Goal: Information Seeking & Learning: Learn about a topic

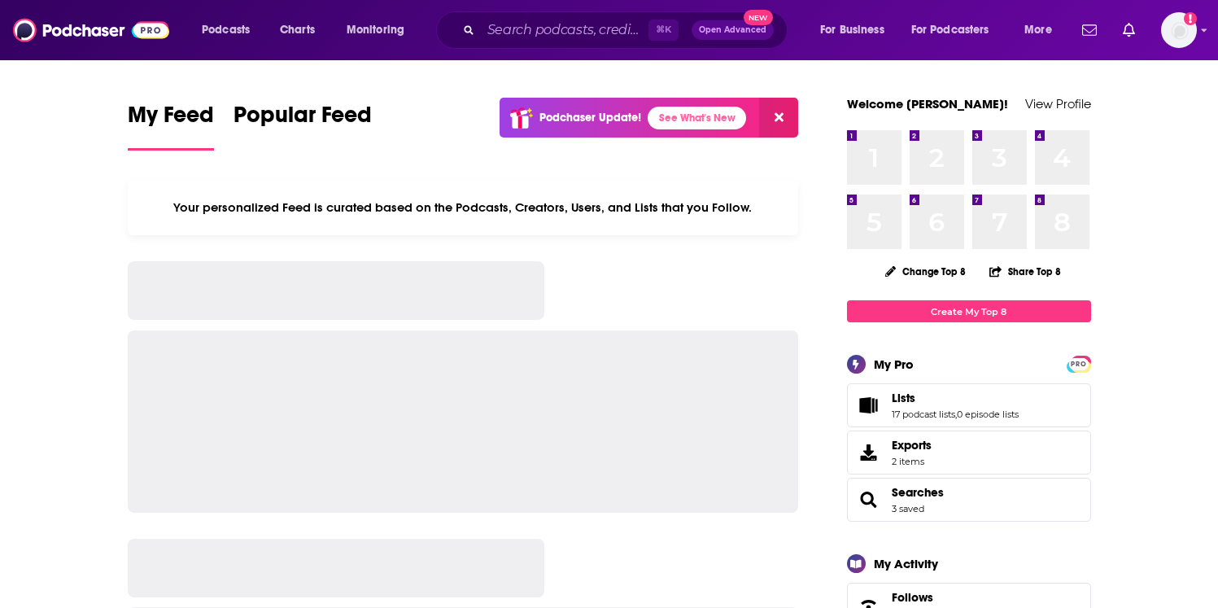
click at [502, 36] on input "Search podcasts, credits, & more..." at bounding box center [565, 30] width 168 height 26
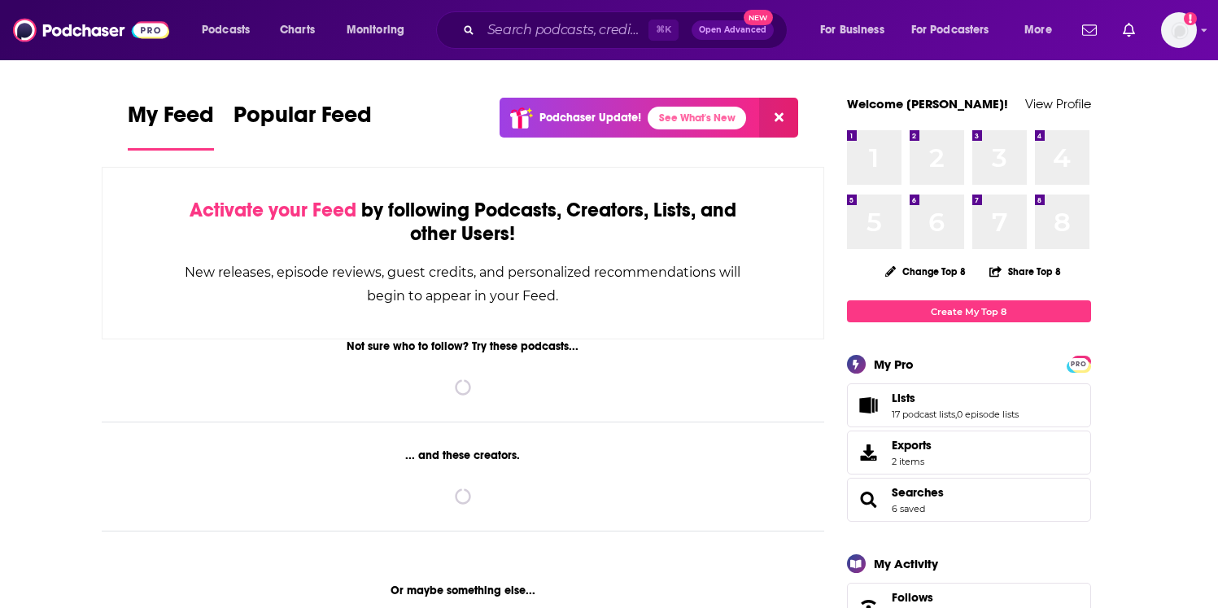
click at [514, 28] on input "Search podcasts, credits, & more..." at bounding box center [565, 30] width 168 height 26
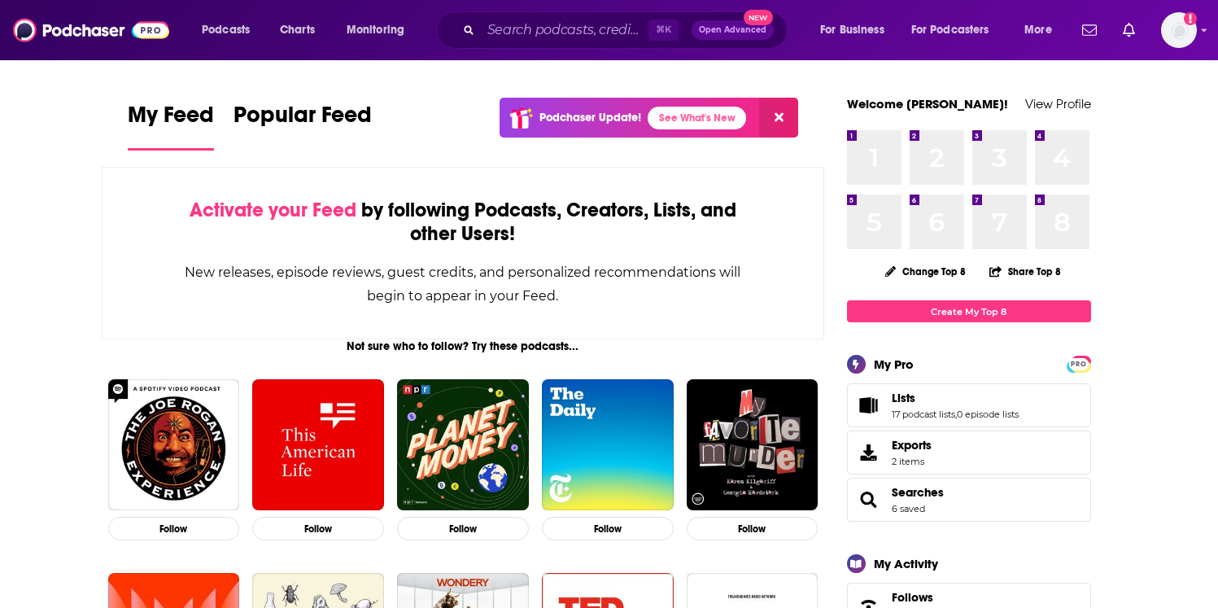
click at [500, 33] on input "Search podcasts, credits, & more..." at bounding box center [565, 30] width 168 height 26
click at [494, 29] on input "Search podcasts, credits, & more..." at bounding box center [565, 30] width 168 height 26
click at [448, 128] on div "My Feed Popular Feed Podchaser Update! See What's New" at bounding box center [463, 126] width 671 height 56
click at [509, 32] on input "Search podcasts, credits, & more..." at bounding box center [565, 30] width 168 height 26
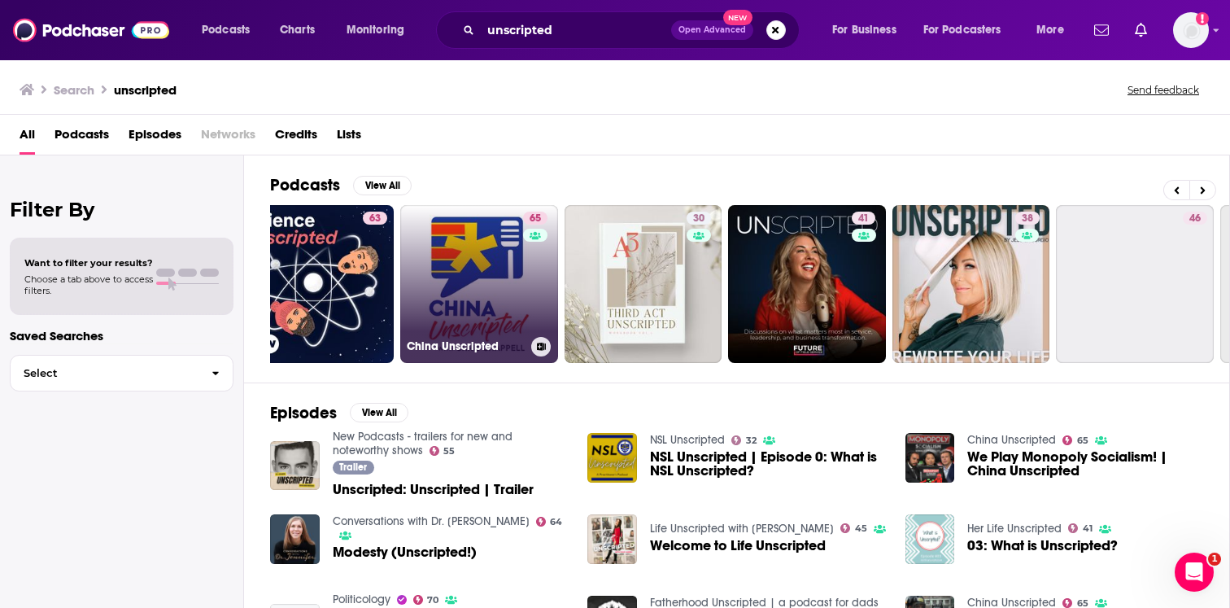
scroll to position [0, 535]
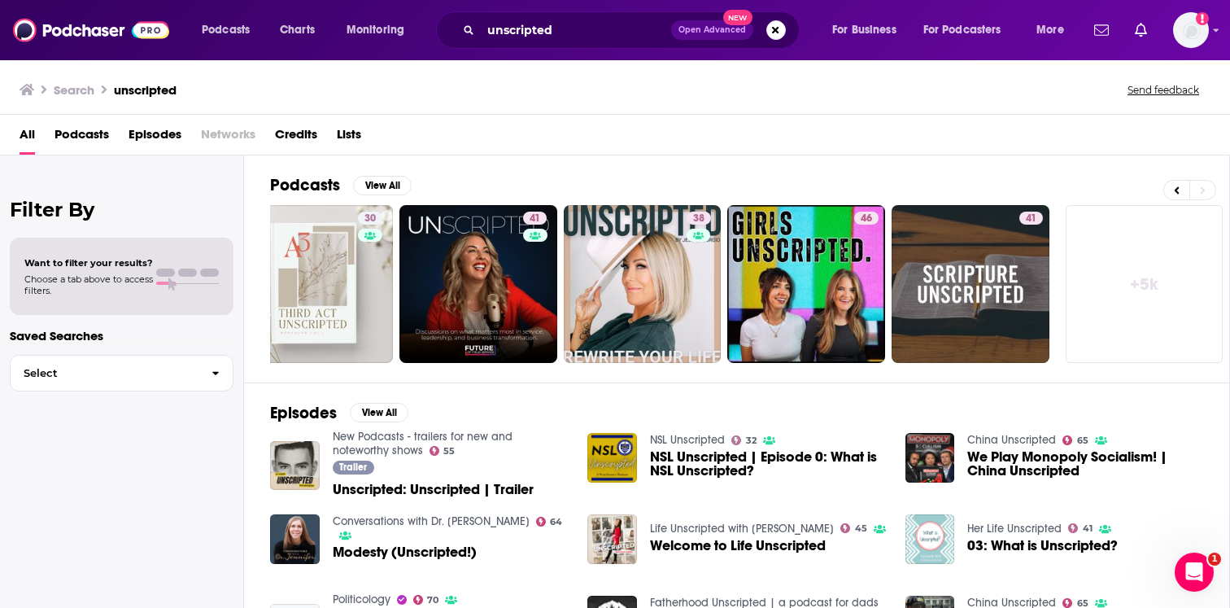
click at [1144, 239] on link "+ 5k" at bounding box center [1145, 284] width 158 height 158
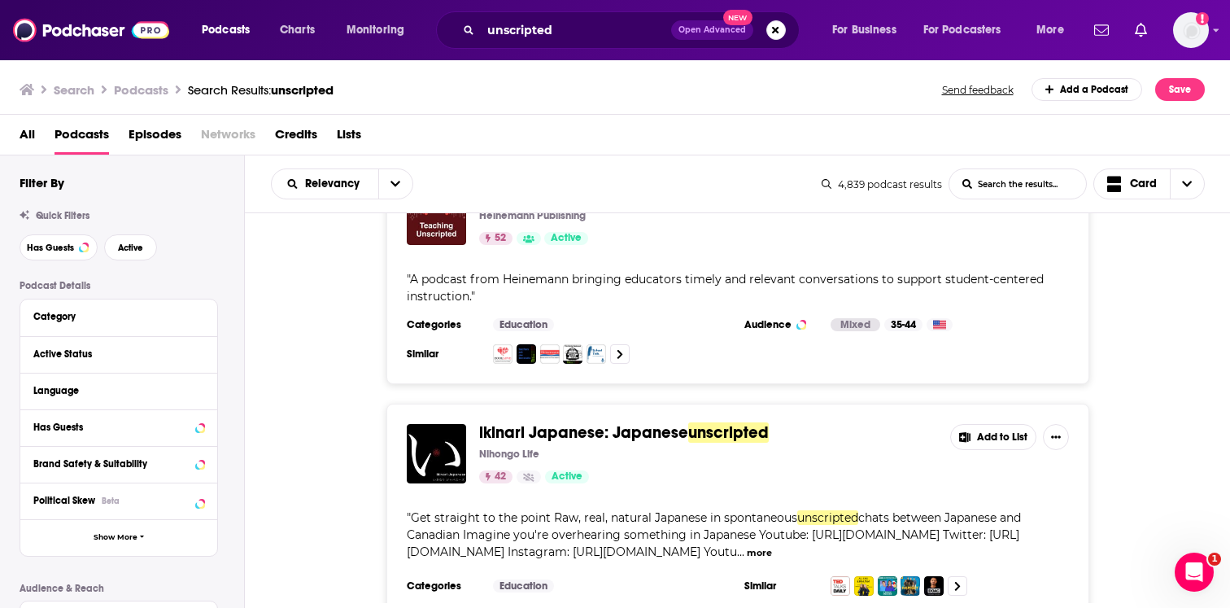
scroll to position [3072, 0]
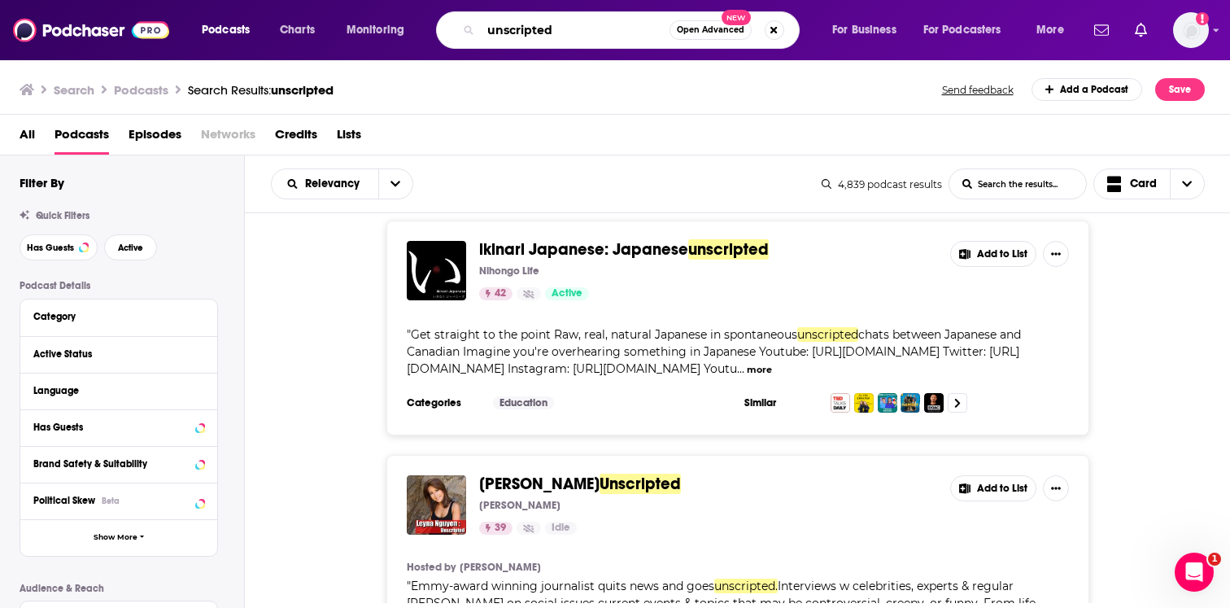
click at [577, 36] on input "unscripted" at bounding box center [575, 30] width 189 height 26
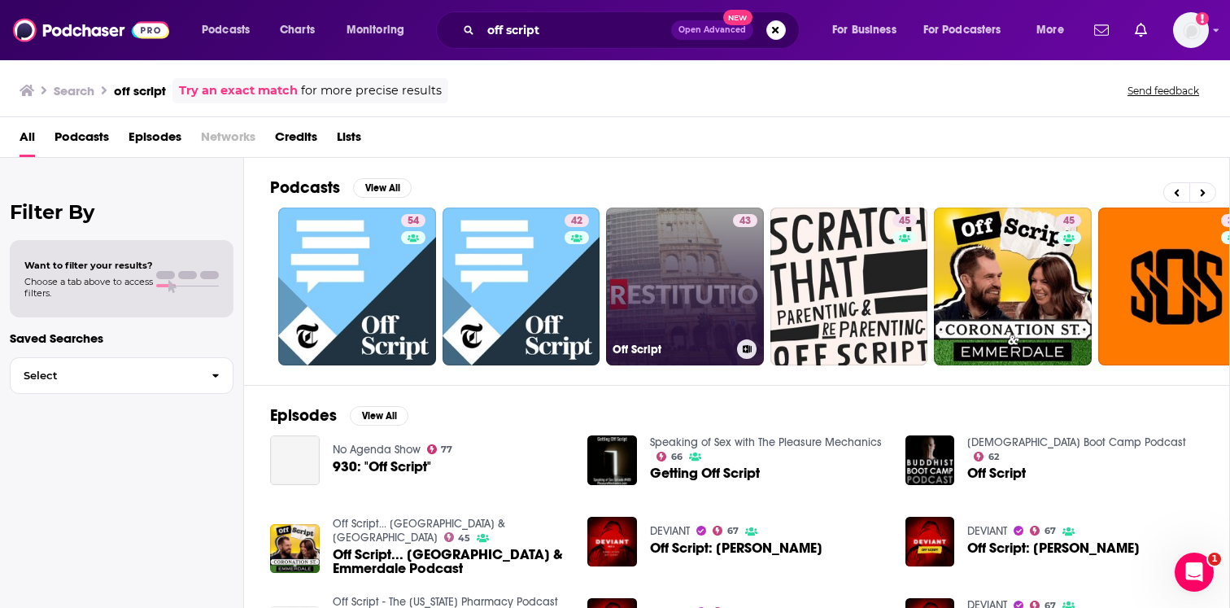
scroll to position [0, 535]
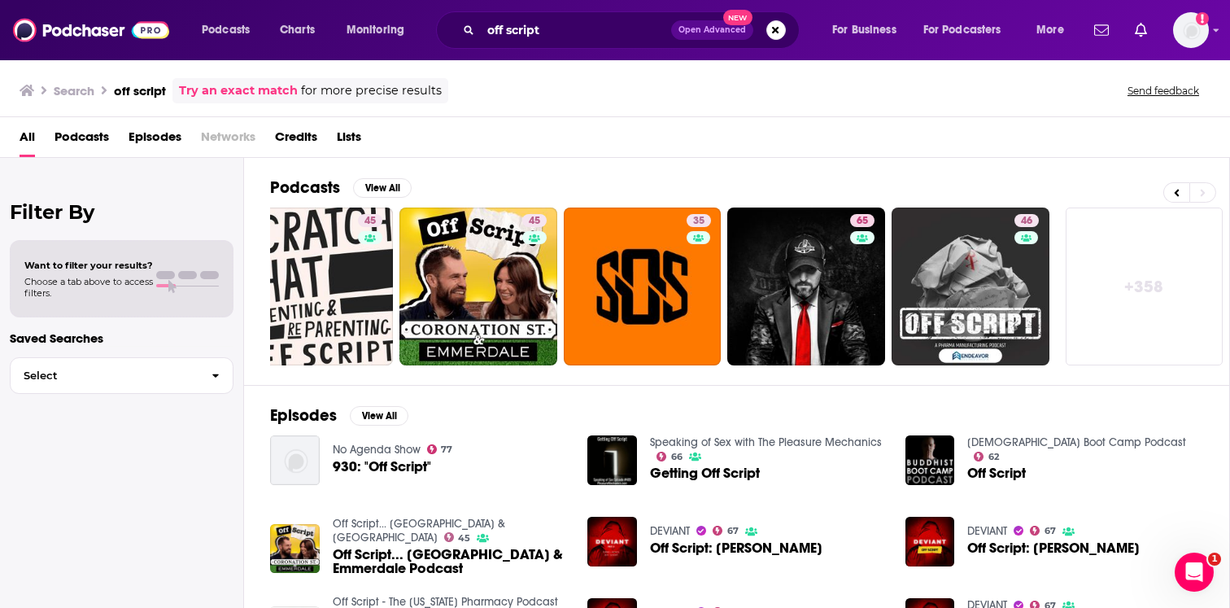
click at [1176, 287] on link "+ 358" at bounding box center [1145, 286] width 158 height 158
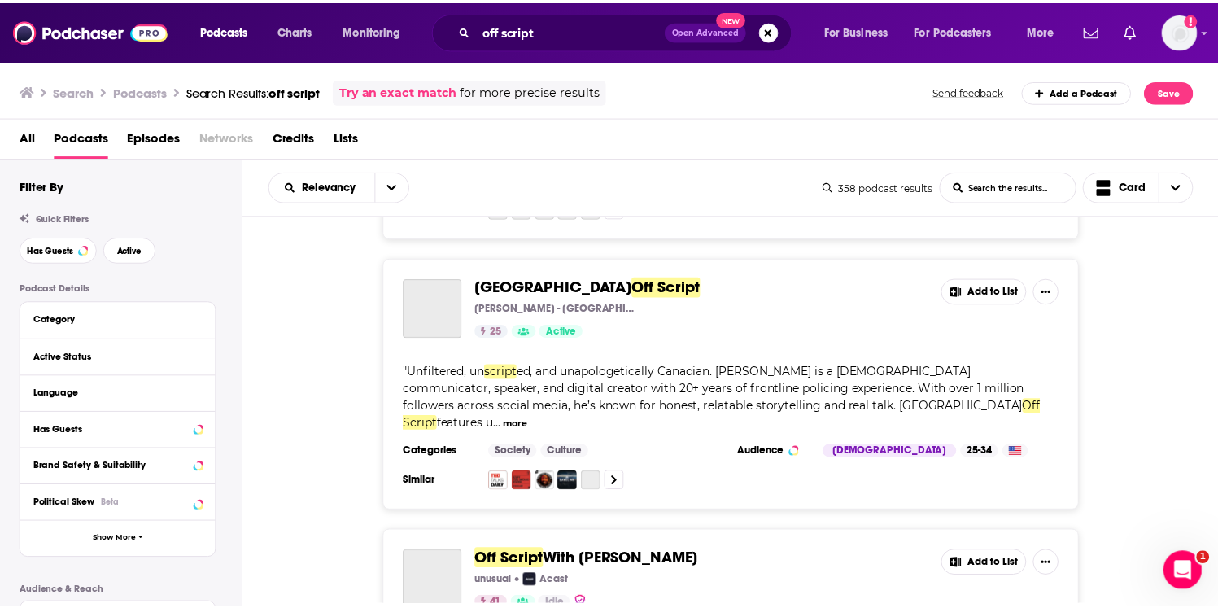
scroll to position [2569, 0]
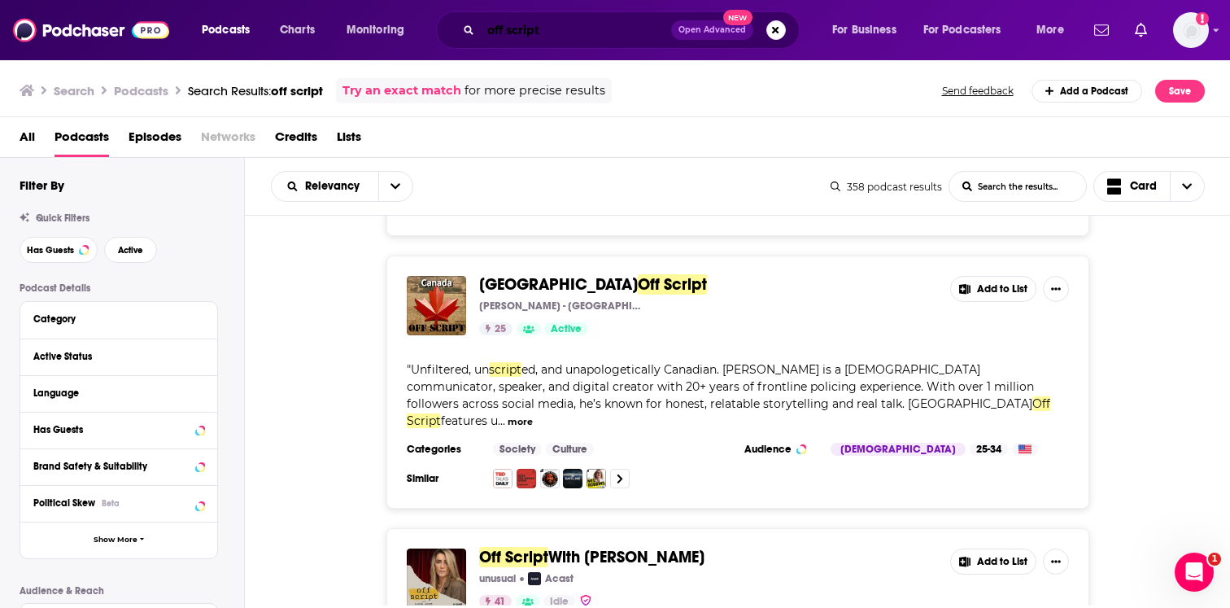
click at [614, 30] on input "off script" at bounding box center [576, 30] width 190 height 26
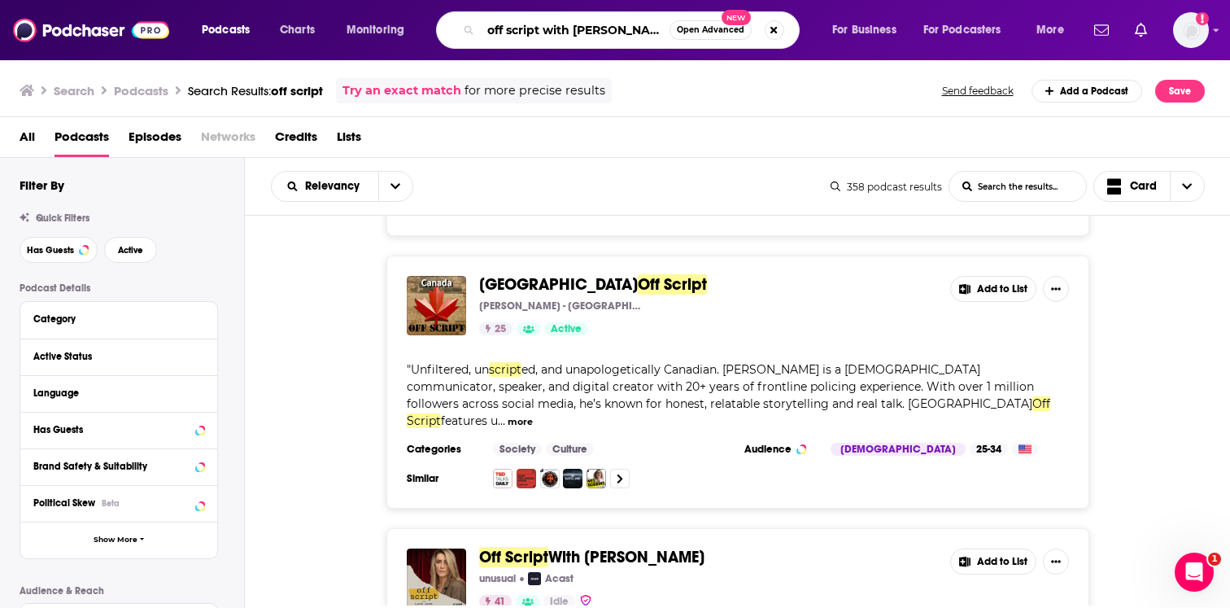
type input "off script with [PERSON_NAME]"
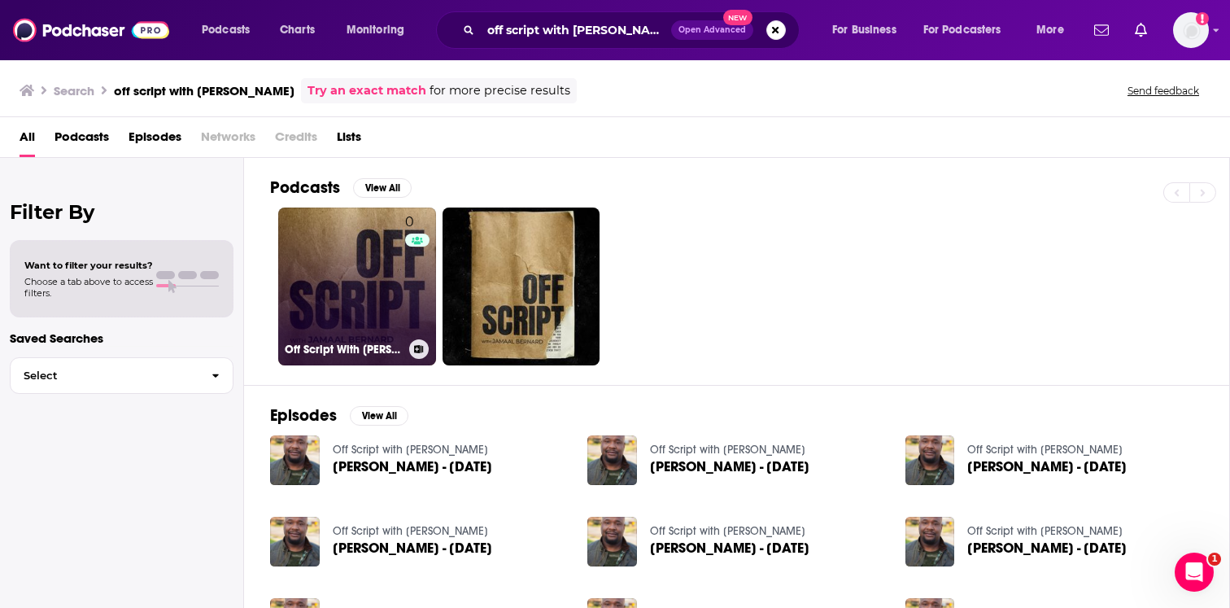
click at [363, 290] on link "0 Off Script With [PERSON_NAME] - Off Script with [PERSON_NAME]" at bounding box center [357, 286] width 158 height 158
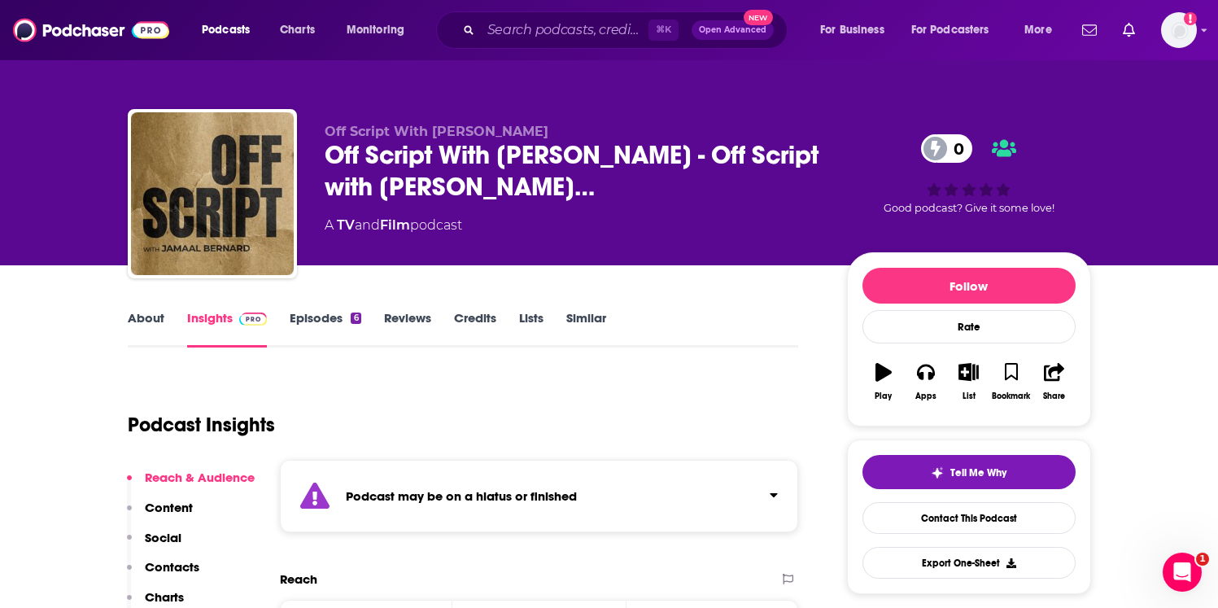
click at [409, 511] on div "Podcast may be on a hiatus or finished" at bounding box center [539, 496] width 519 height 72
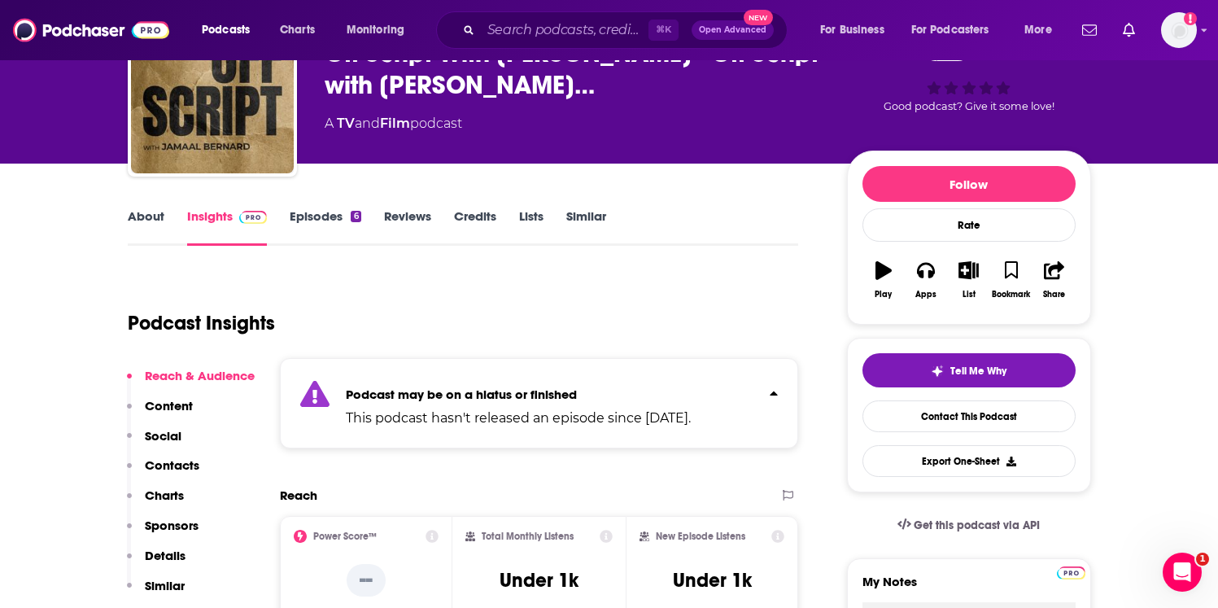
scroll to position [57, 0]
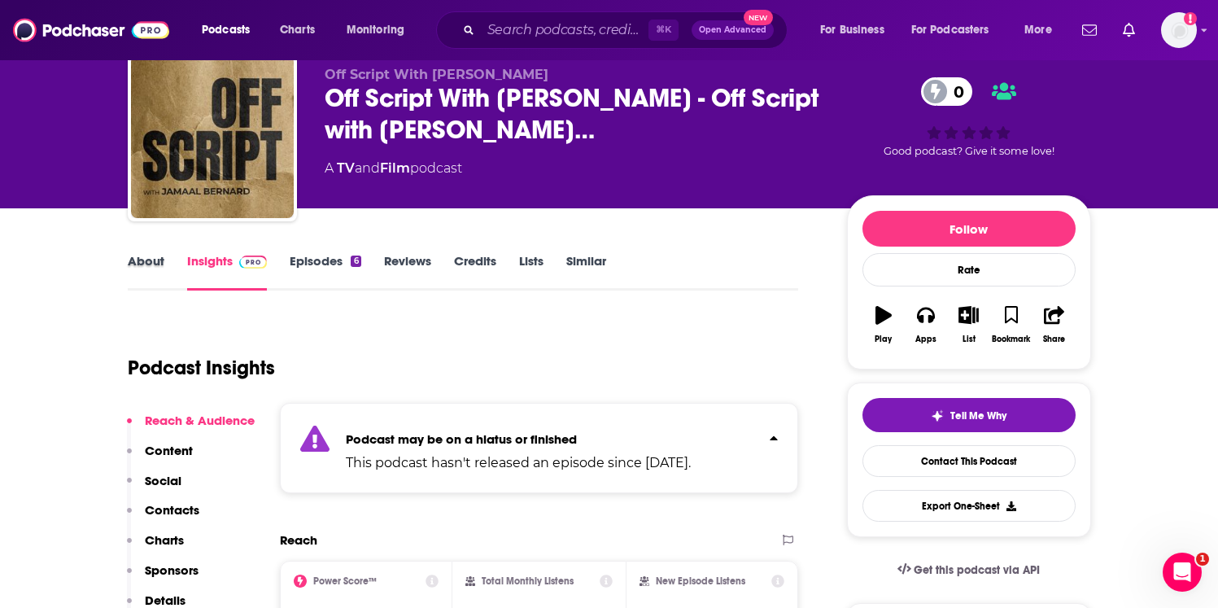
click at [164, 262] on div "About" at bounding box center [157, 271] width 59 height 37
click at [144, 263] on link "About" at bounding box center [146, 271] width 37 height 37
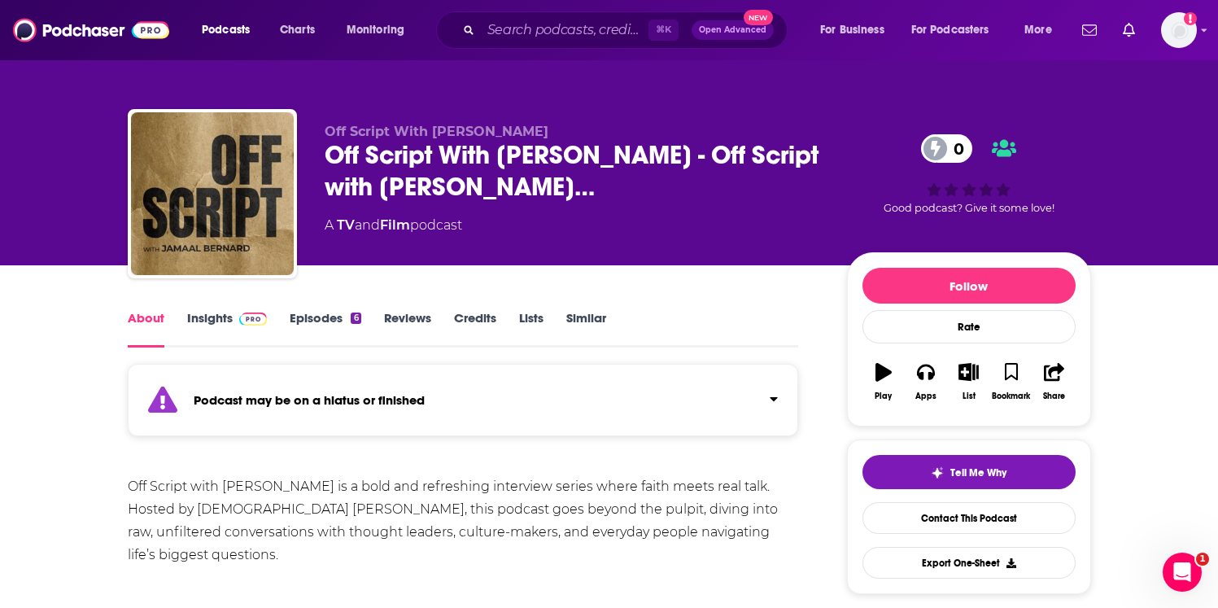
click at [225, 510] on div "Off Script with [PERSON_NAME] is a bold and refreshing interview series where f…" at bounding box center [463, 520] width 671 height 91
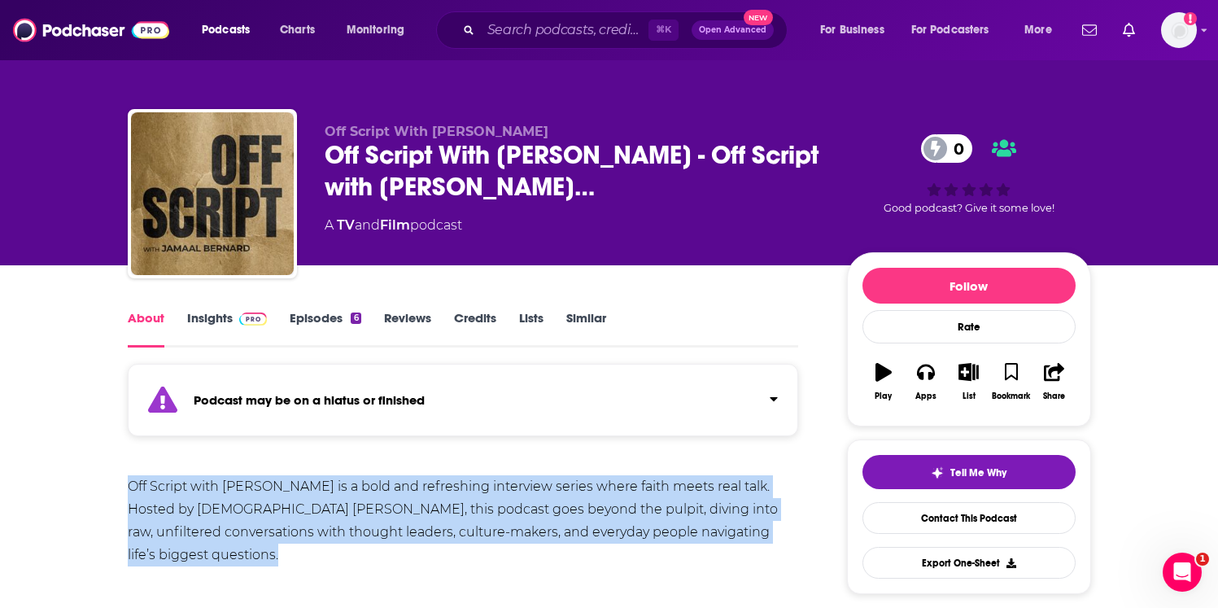
click at [225, 510] on div "Off Script with [PERSON_NAME] is a bold and refreshing interview series where f…" at bounding box center [463, 520] width 671 height 91
copy div "Off Script with [PERSON_NAME] is a bold and refreshing interview series where f…"
